Goal: Task Accomplishment & Management: Use online tool/utility

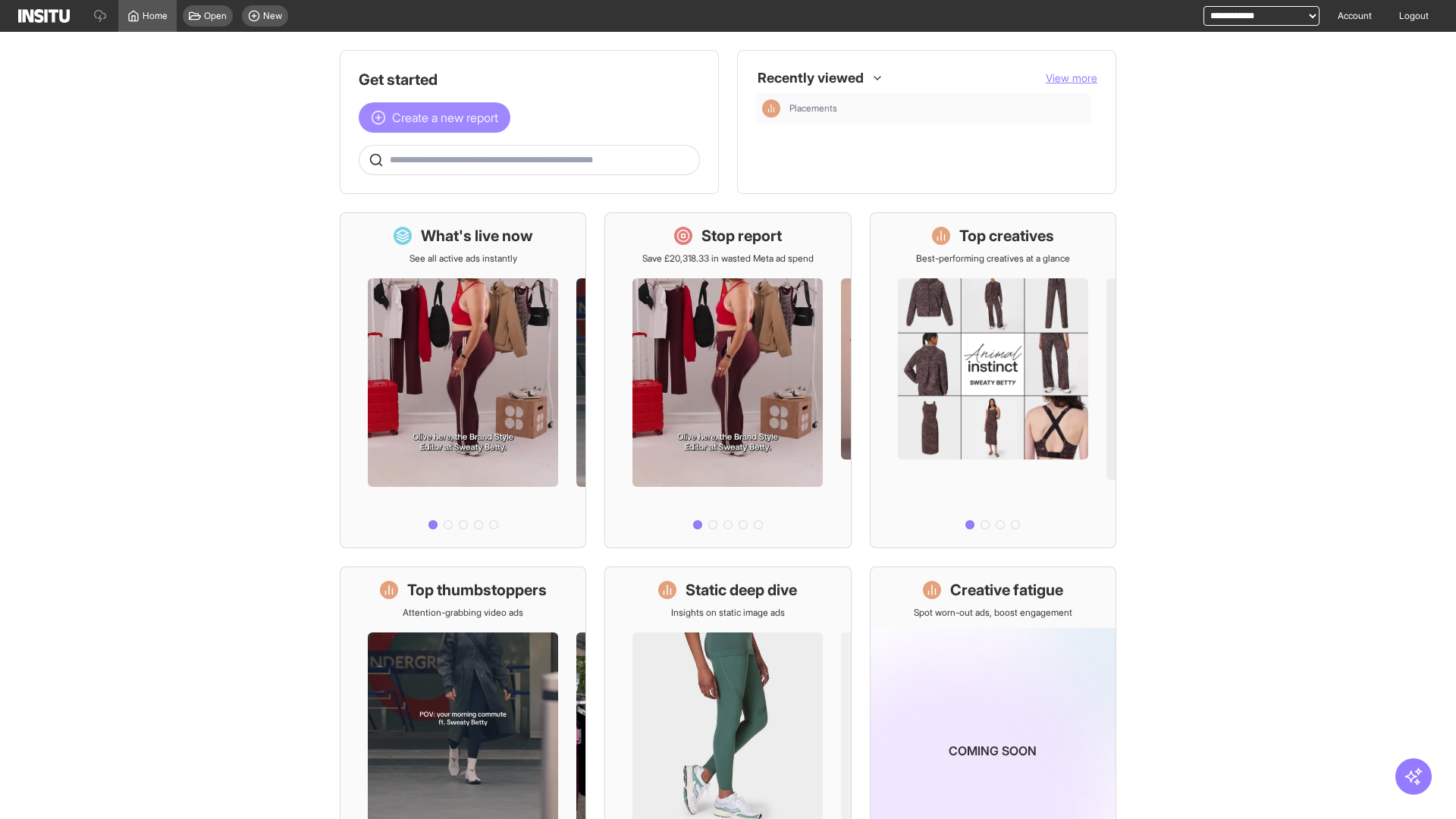
click at [439, 118] on span "Create a new report" at bounding box center [445, 117] width 106 height 18
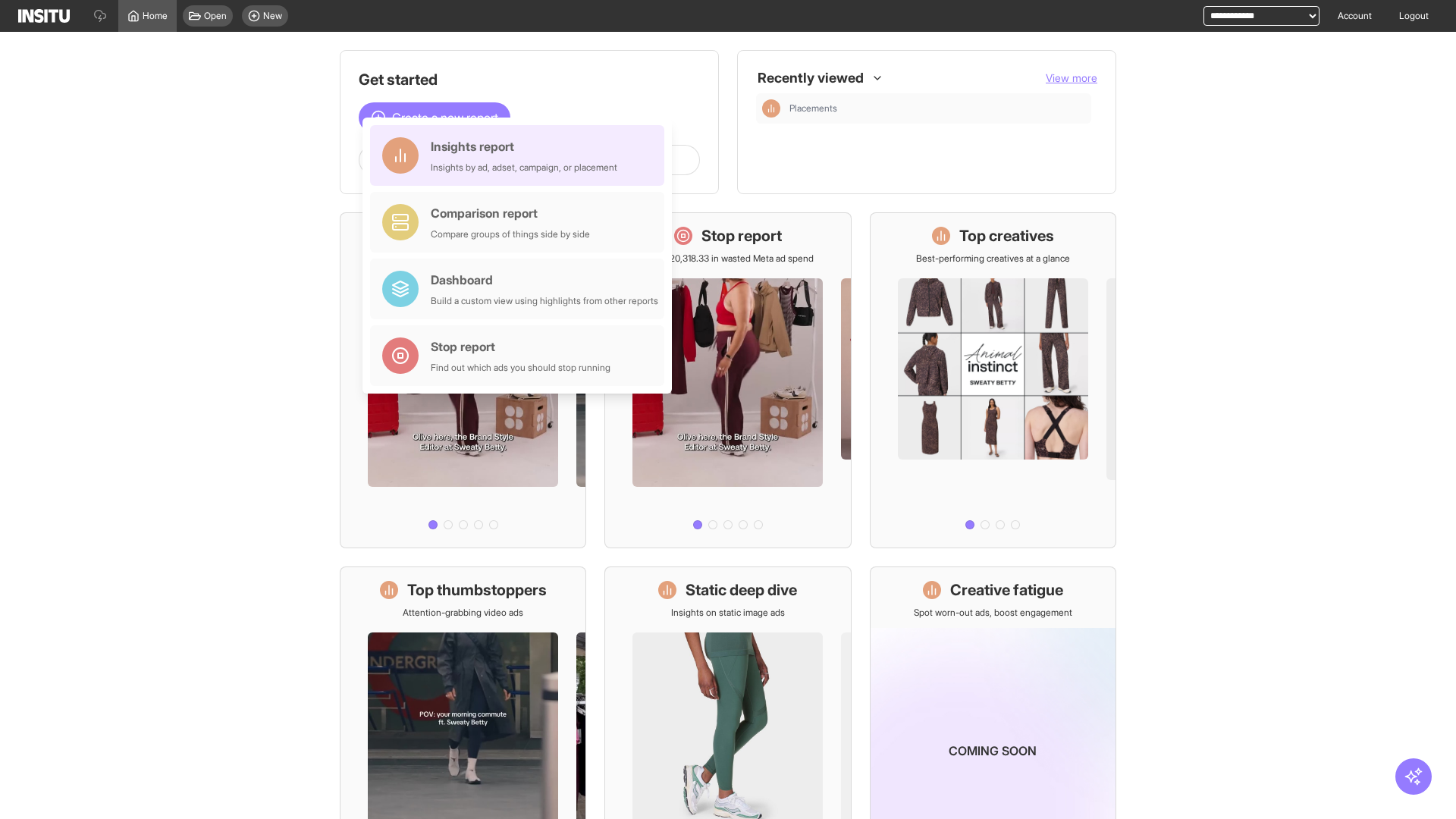
click at [521, 155] on div "Insights report Insights by ad, adset, campaign, or placement" at bounding box center [524, 155] width 186 height 37
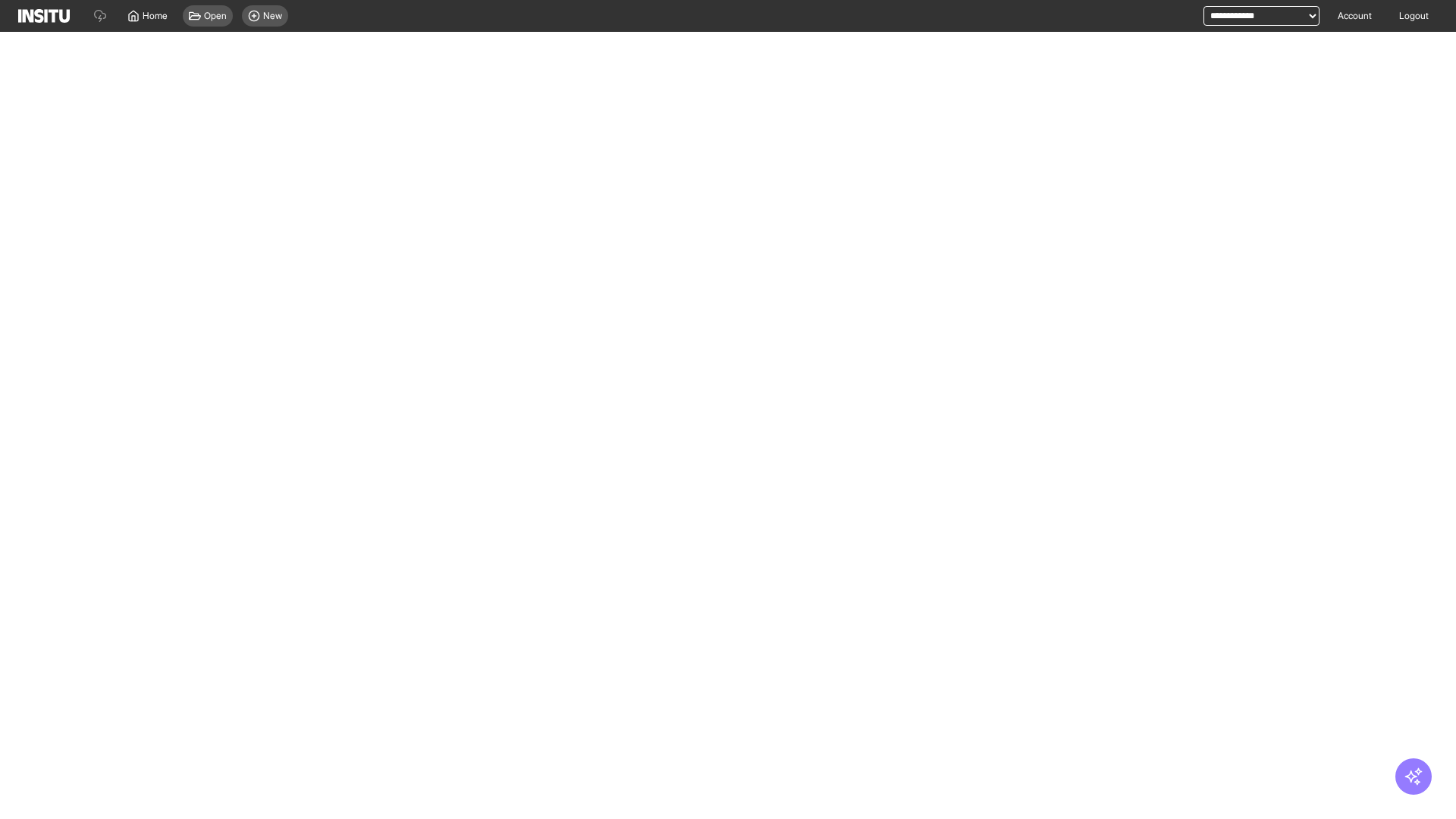
select select "**"
